Goal: Book appointment/travel/reservation

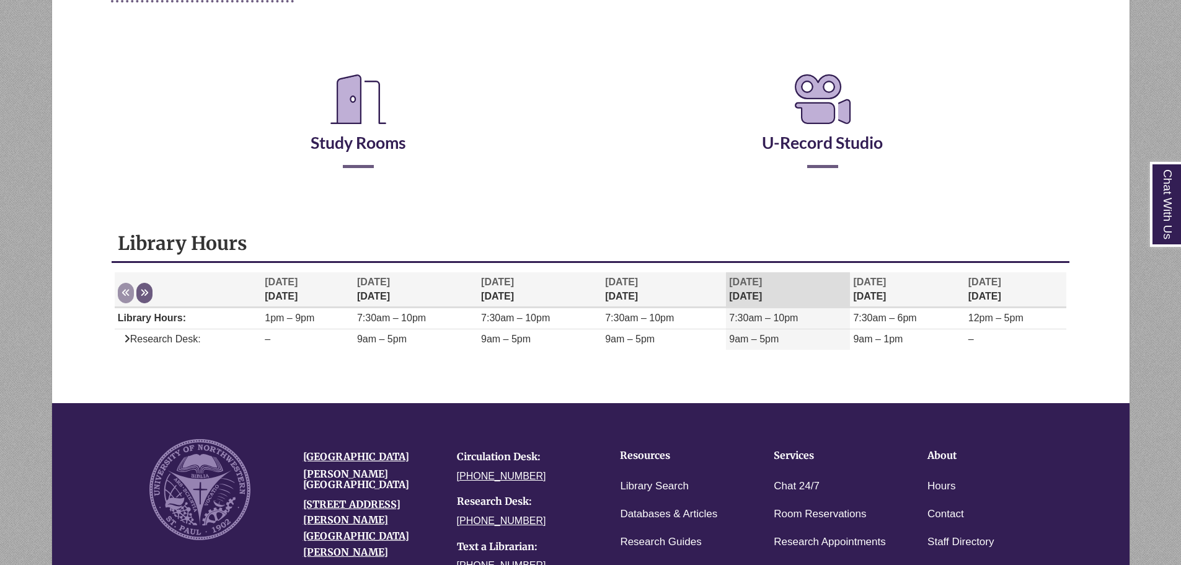
scroll to position [248, 0]
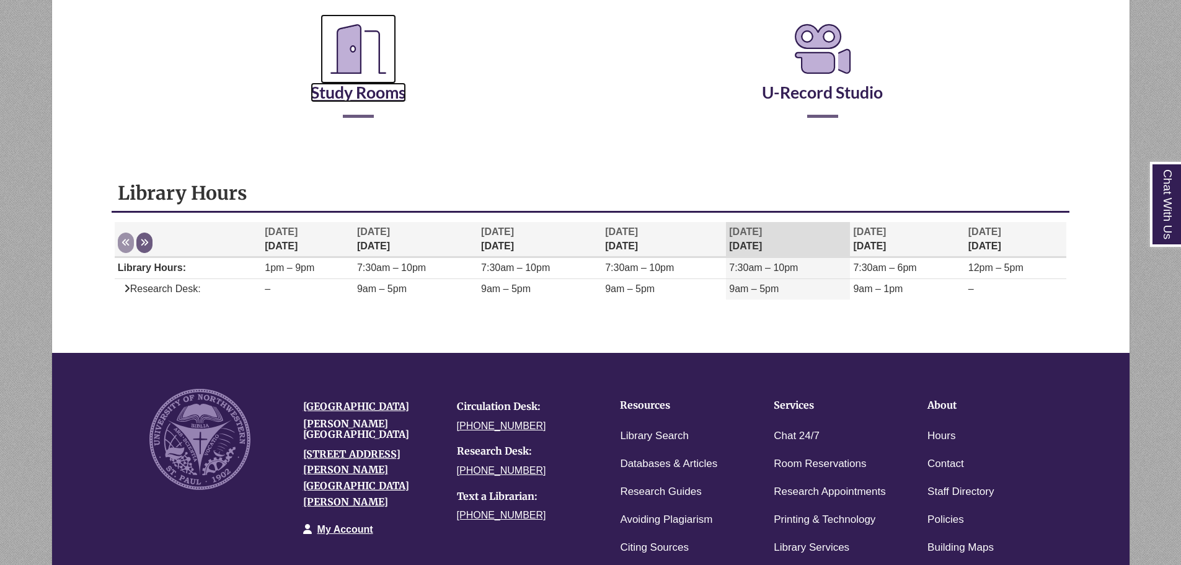
click at [330, 92] on link "Study Rooms" at bounding box center [357, 76] width 95 height 51
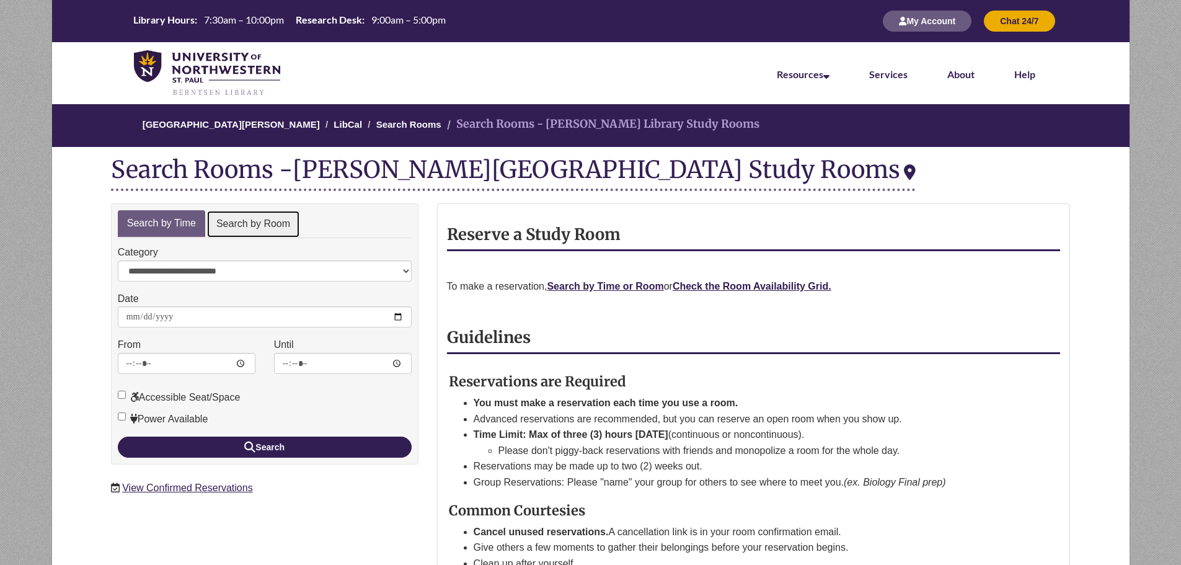
click at [253, 229] on link "Search by Room" at bounding box center [253, 224] width 94 height 28
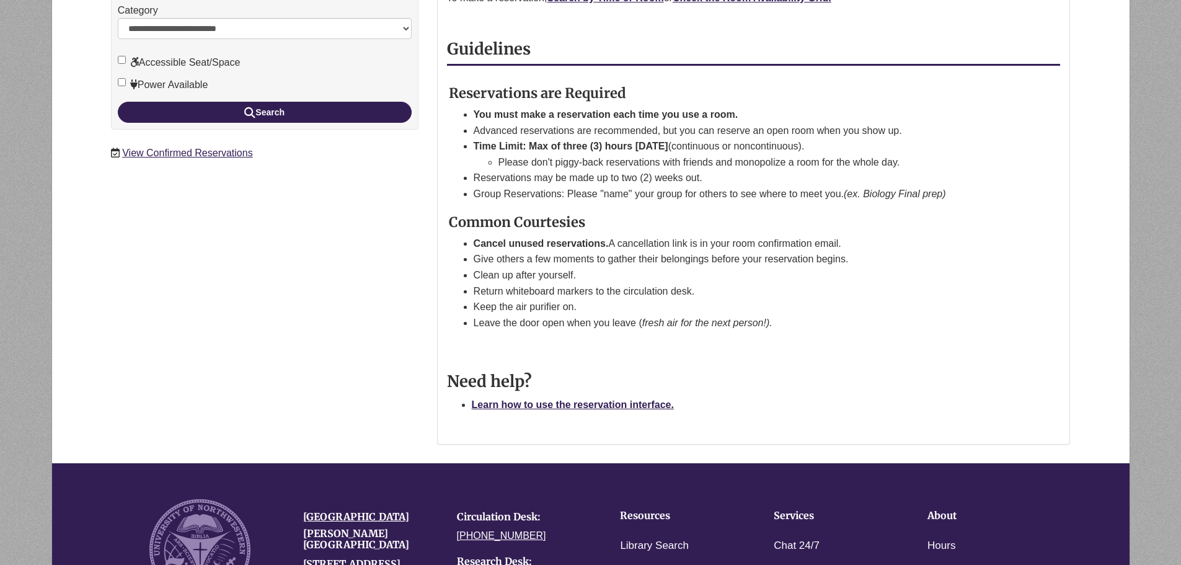
scroll to position [186, 0]
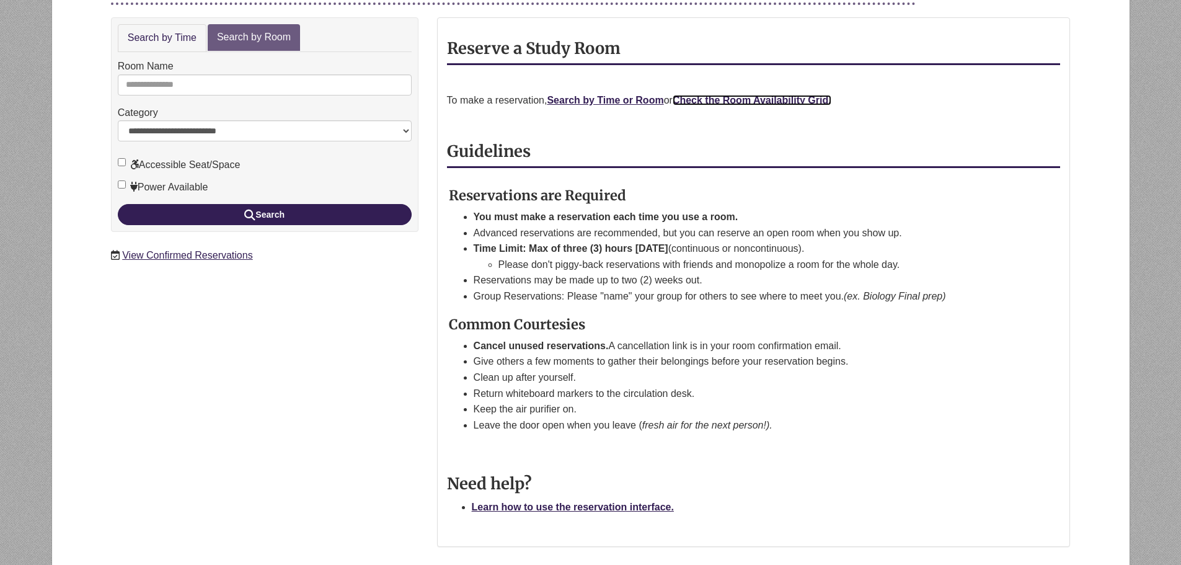
click at [697, 95] on strong "Check the Room Availability Grid." at bounding box center [751, 100] width 159 height 11
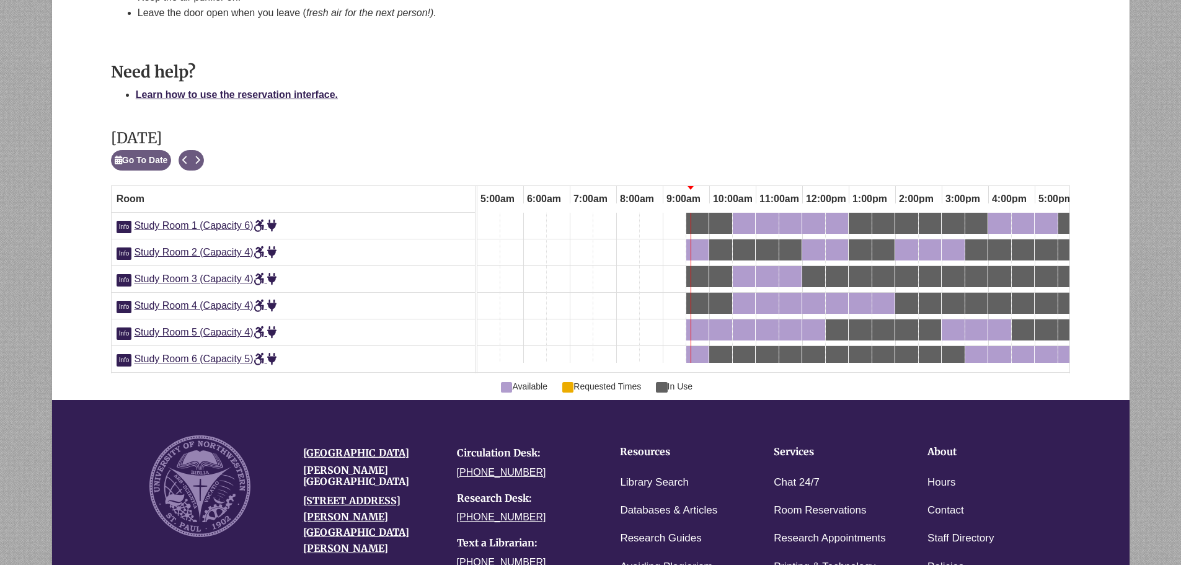
scroll to position [0, 203]
